Goal: Task Accomplishment & Management: Use online tool/utility

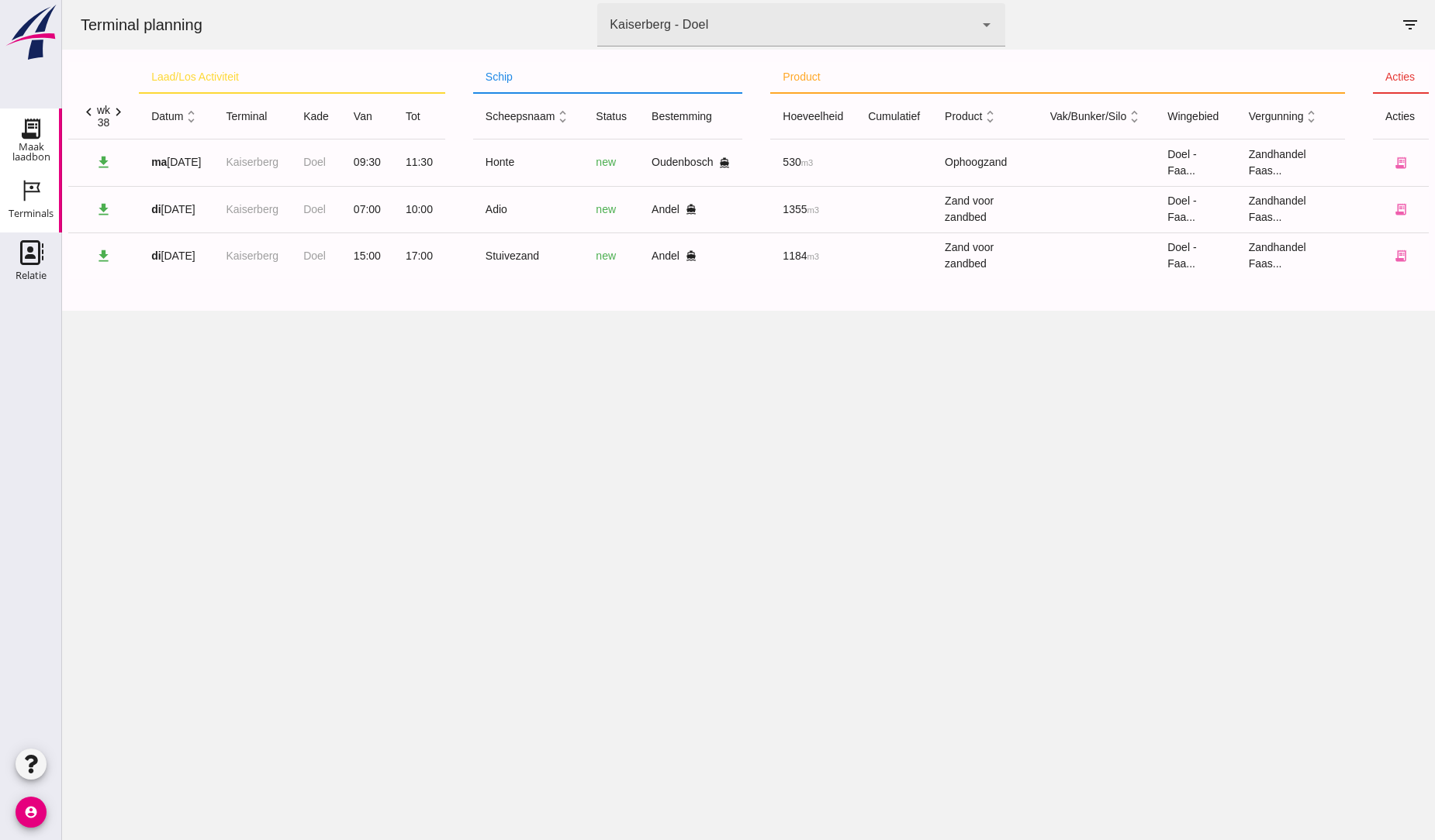
click at [21, 130] on icon "Maak laadbon" at bounding box center [31, 129] width 25 height 25
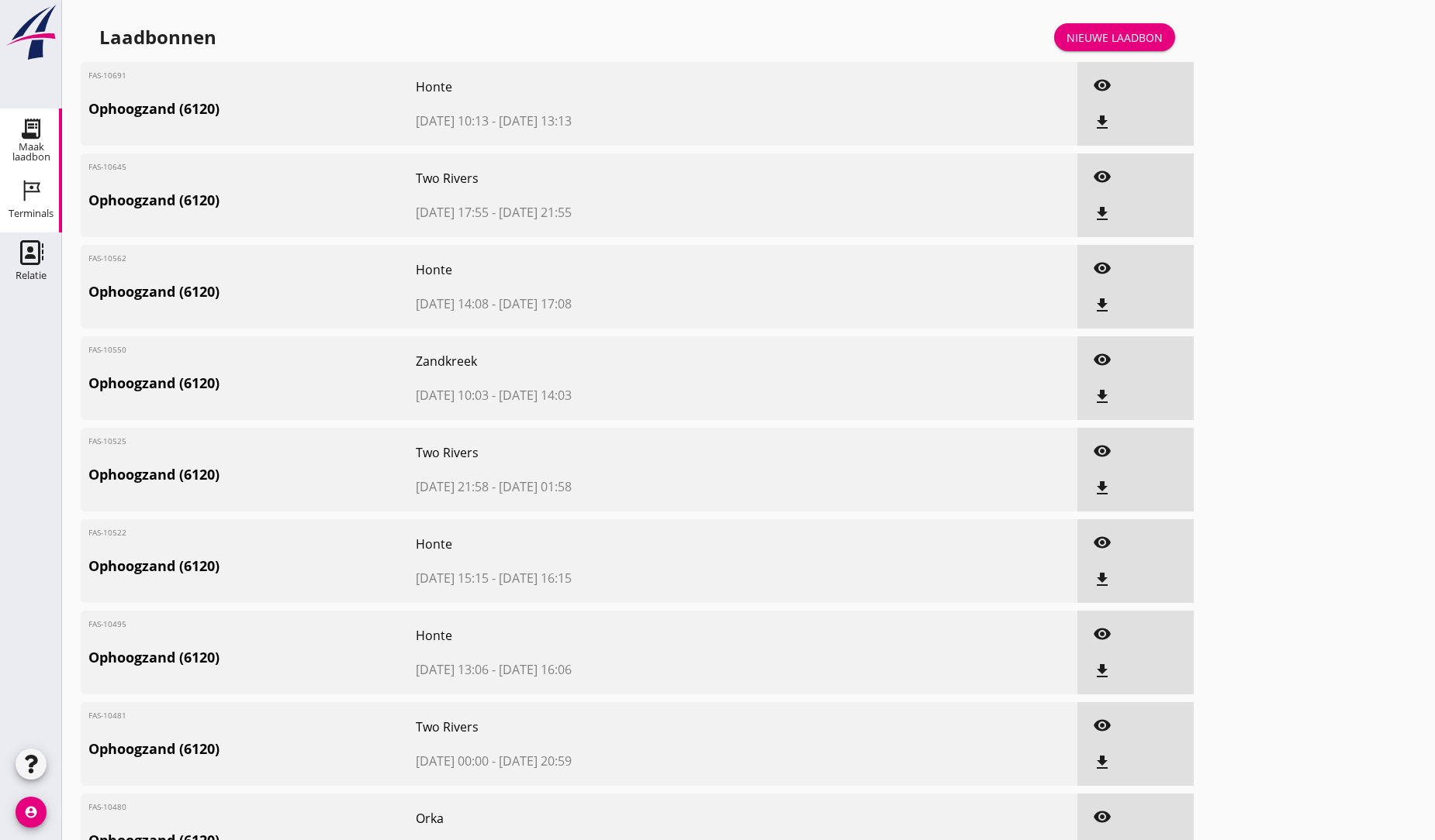
click at [28, 192] on icon "Terminals" at bounding box center [31, 191] width 25 height 25
click at [26, 194] on icon "Terminals" at bounding box center [31, 191] width 25 height 25
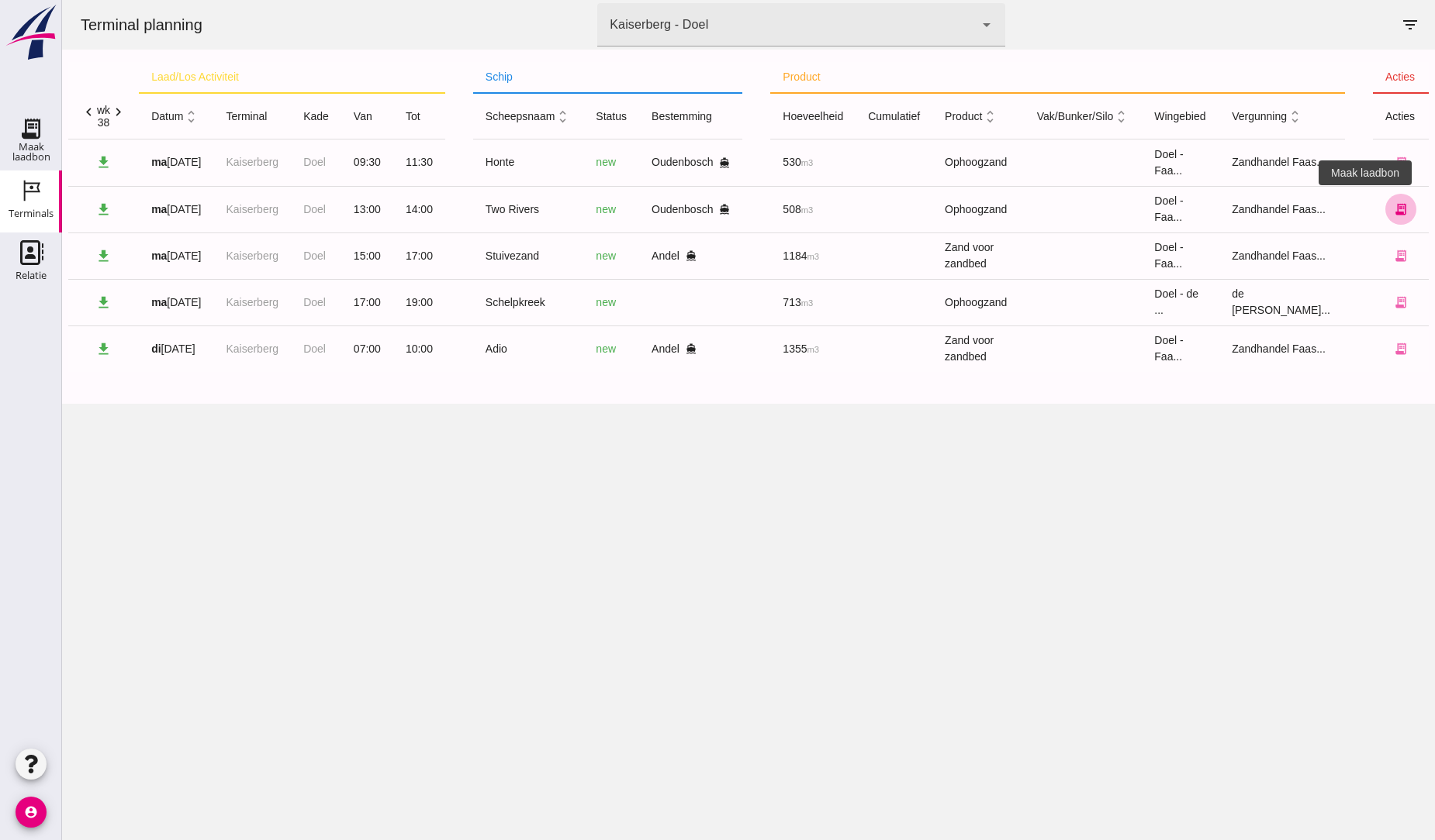
click at [1393, 204] on icon "receipt_long" at bounding box center [1400, 209] width 14 height 14
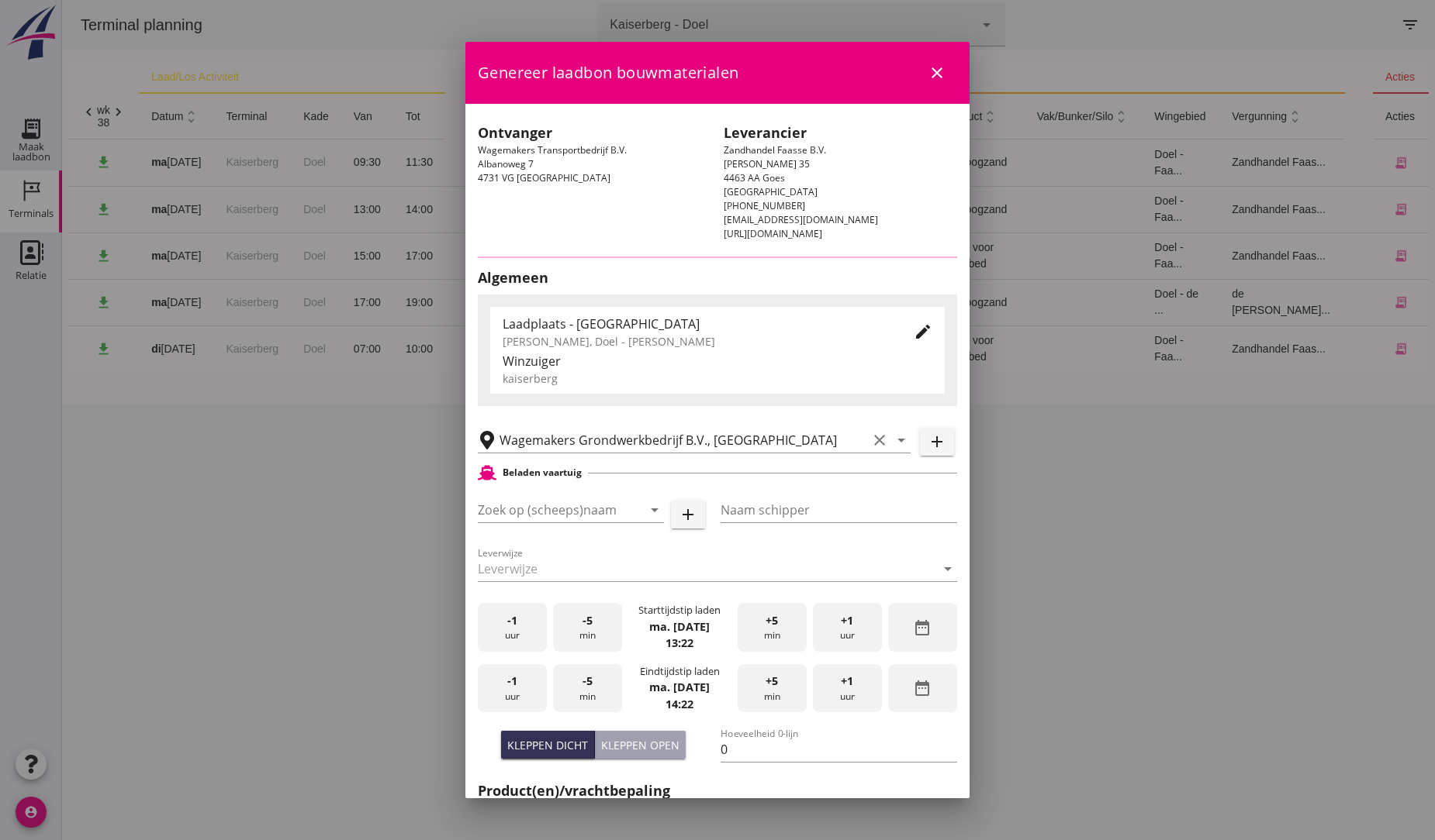
type input "Two Rivers"
type input "Louis"
type input "539"
type input "Ophoogzand (6120)"
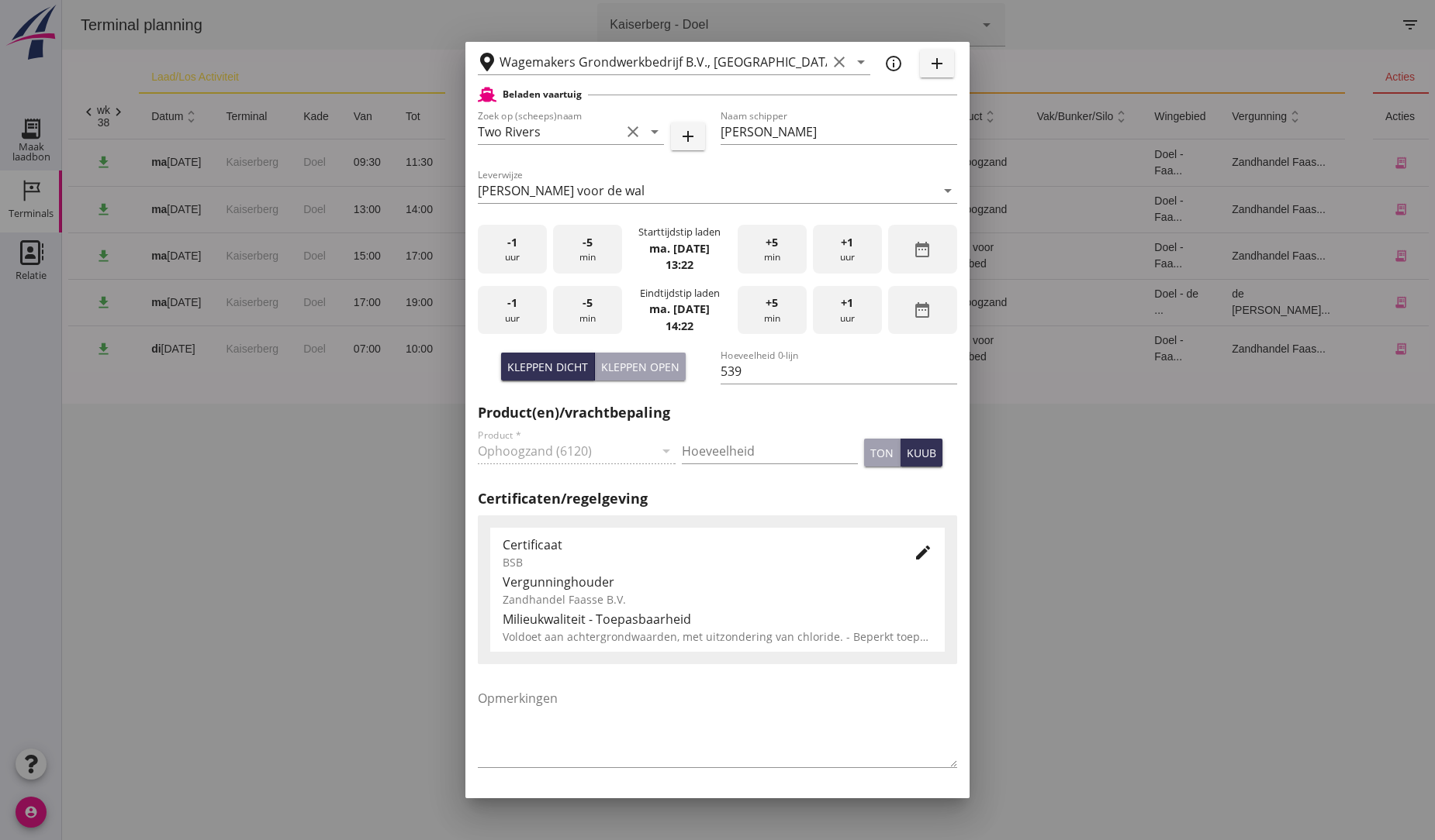
scroll to position [411, 0]
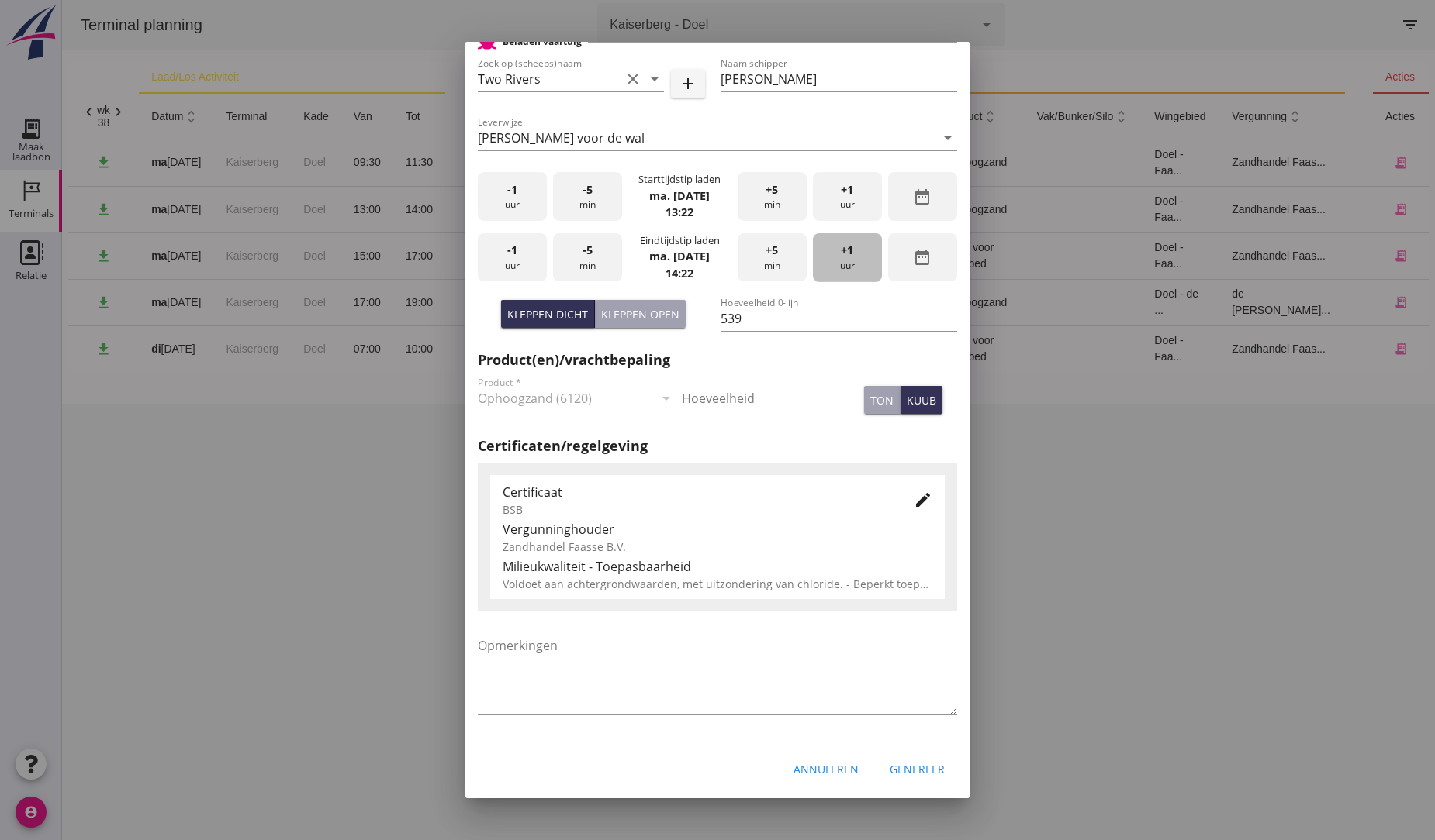
click at [843, 249] on div "+1 uur" at bounding box center [848, 257] width 69 height 49
click at [927, 771] on div "Genereer" at bounding box center [917, 769] width 55 height 16
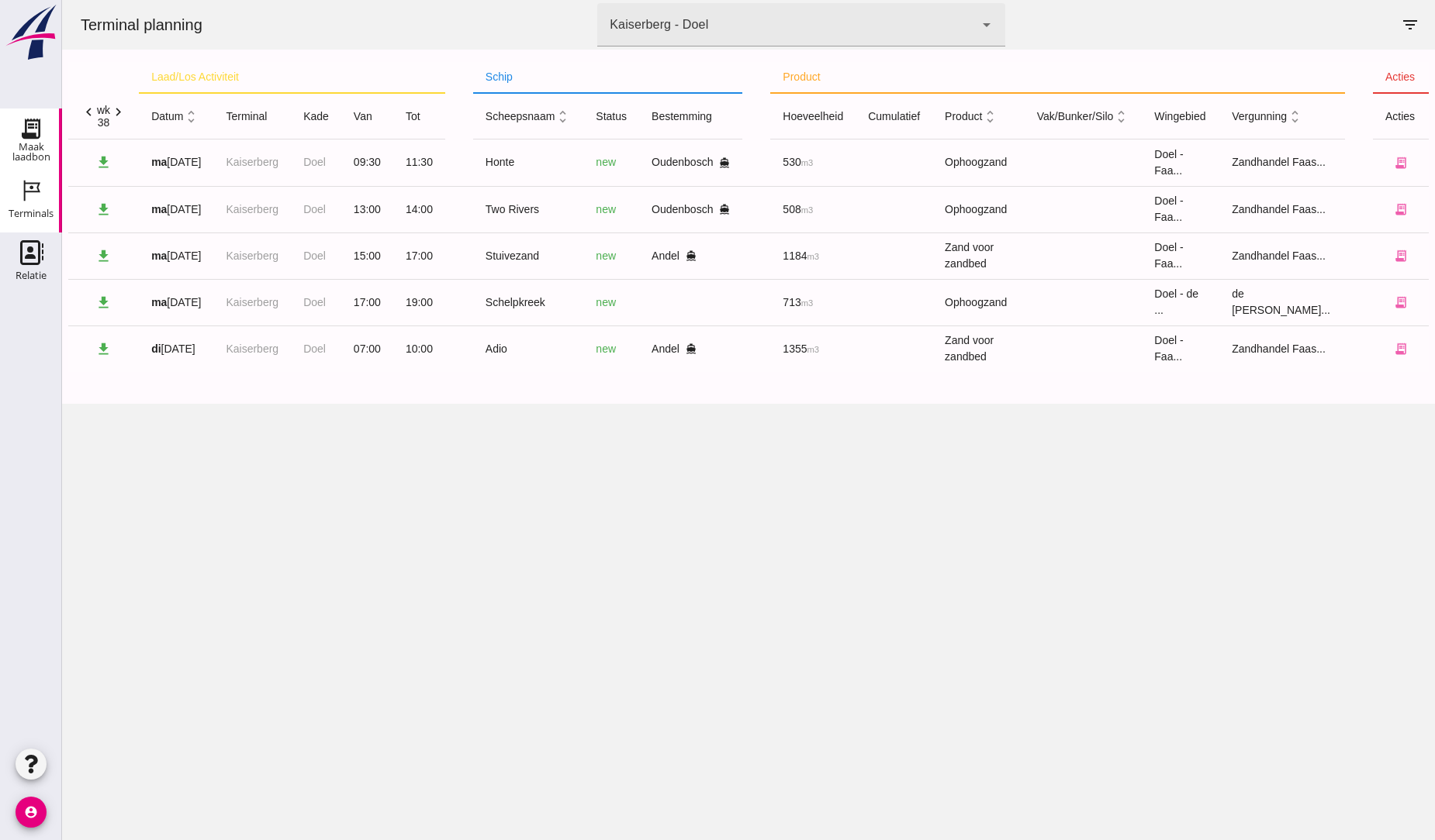
click at [28, 128] on use at bounding box center [31, 129] width 25 height 25
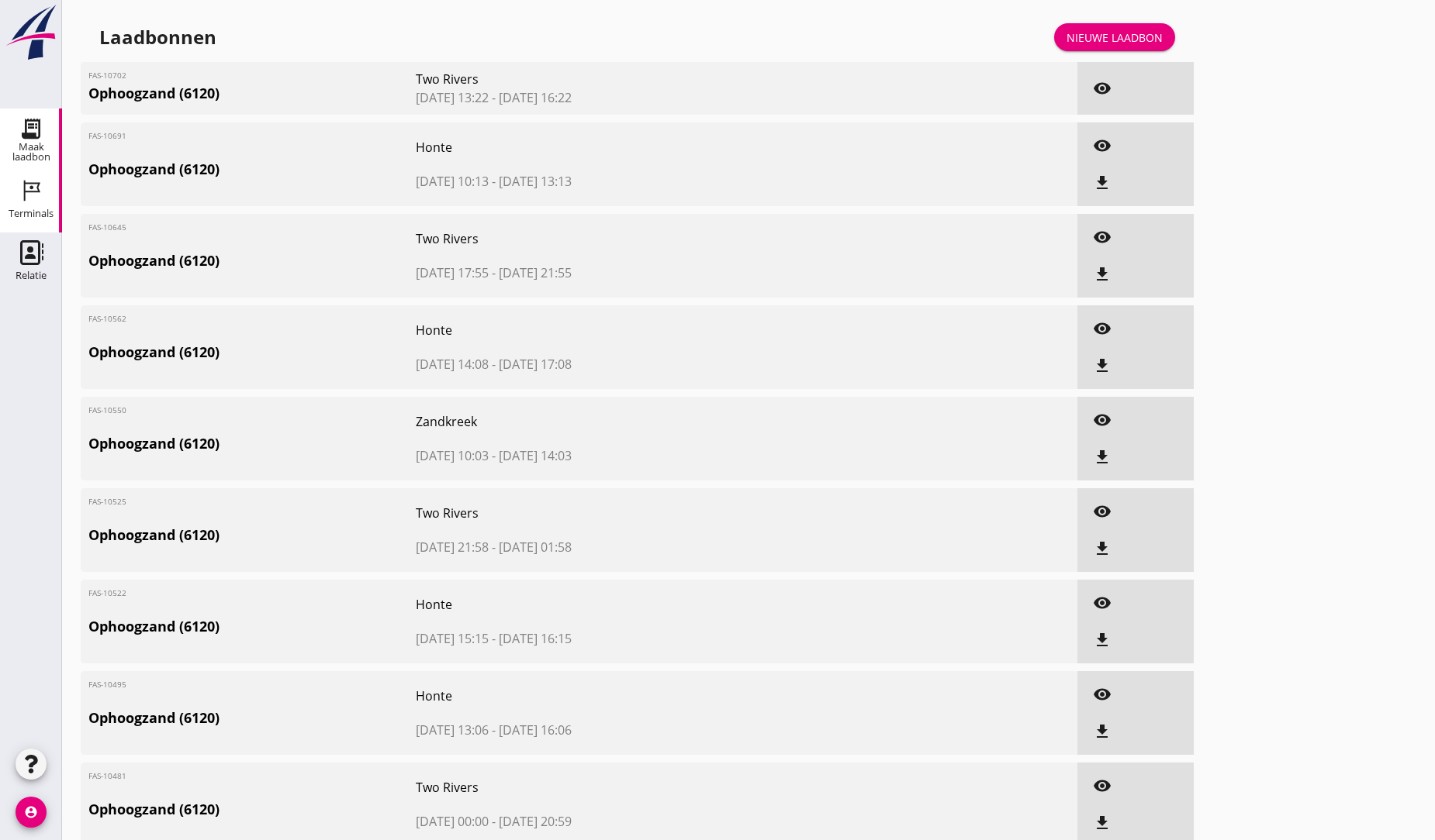
click at [34, 188] on icon "Terminals" at bounding box center [31, 191] width 25 height 25
